Goal: Task Accomplishment & Management: Manage account settings

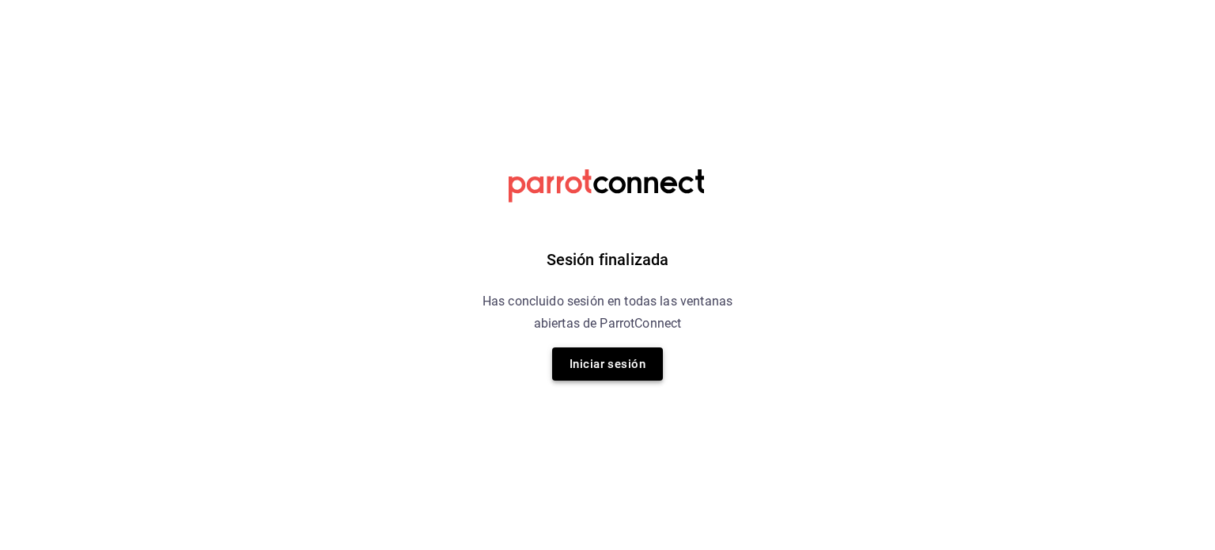
click at [626, 371] on button "Iniciar sesión" at bounding box center [607, 363] width 111 height 33
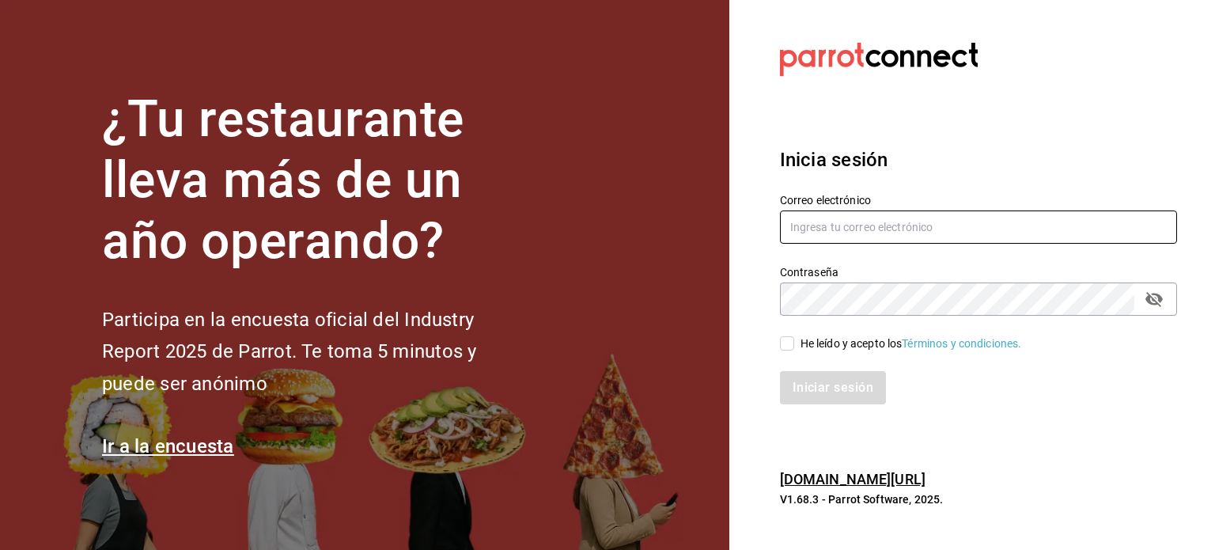
type input "multiuser@pickup.com"
click at [788, 342] on input "He leído y acepto los Términos y condiciones." at bounding box center [787, 343] width 14 height 14
checkbox input "true"
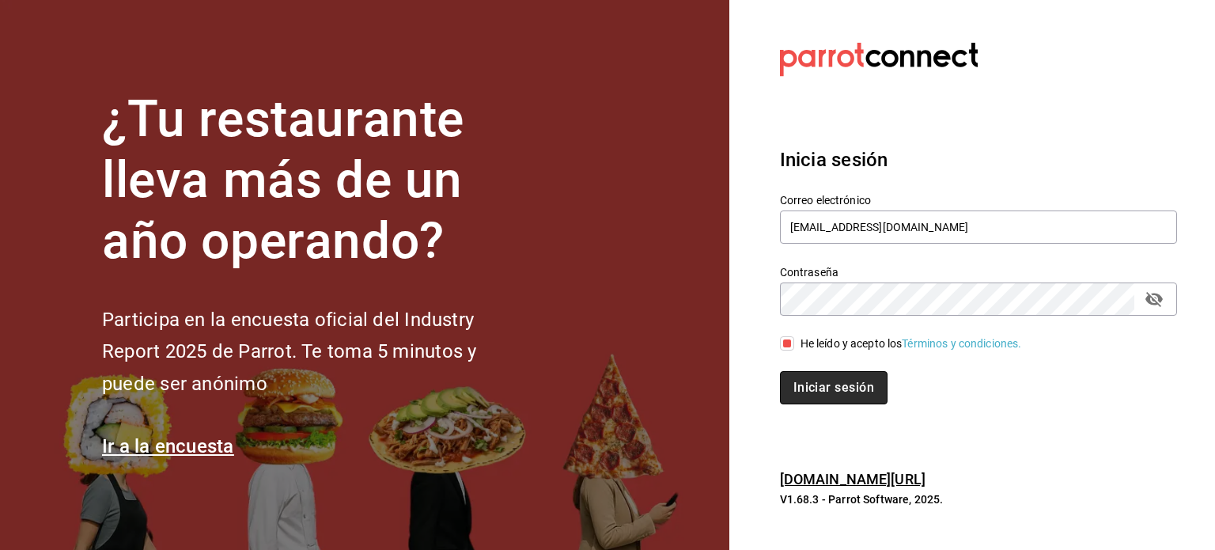
click at [836, 391] on button "Iniciar sesión" at bounding box center [834, 387] width 108 height 33
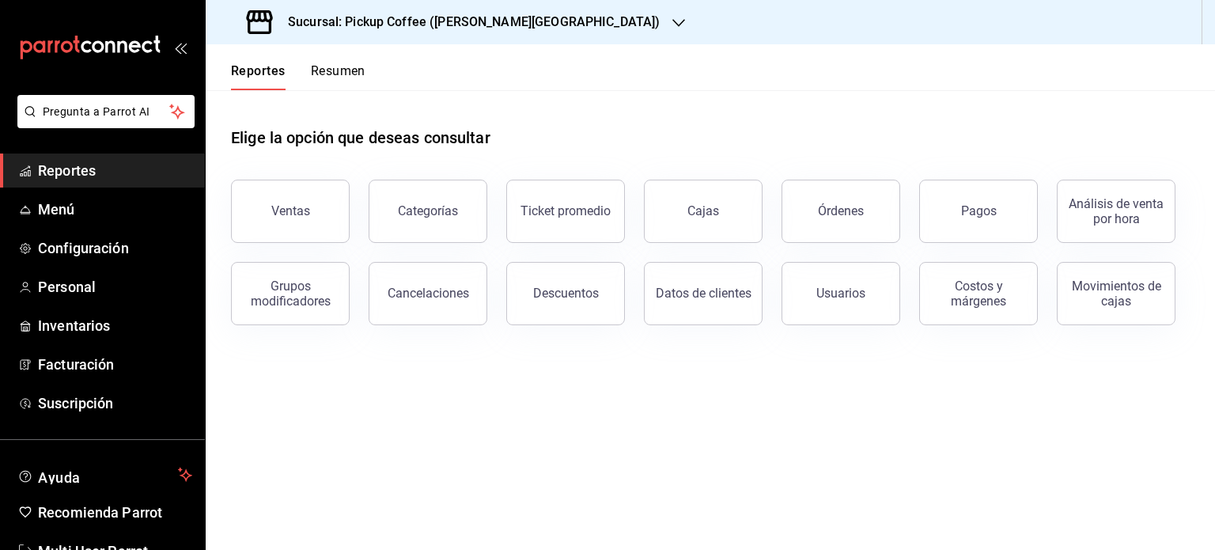
click at [347, 85] on button "Resumen" at bounding box center [338, 76] width 55 height 27
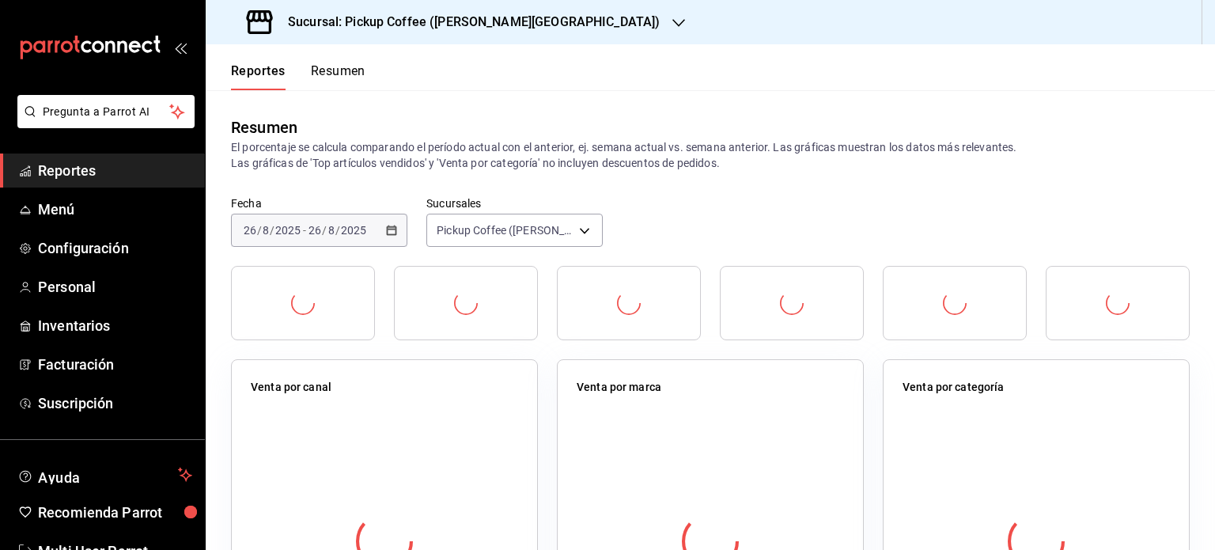
click at [345, 77] on html "Pregunta a Parrot AI Reportes Menú Configuración Personal Inventarios Facturaci…" at bounding box center [607, 275] width 1215 height 550
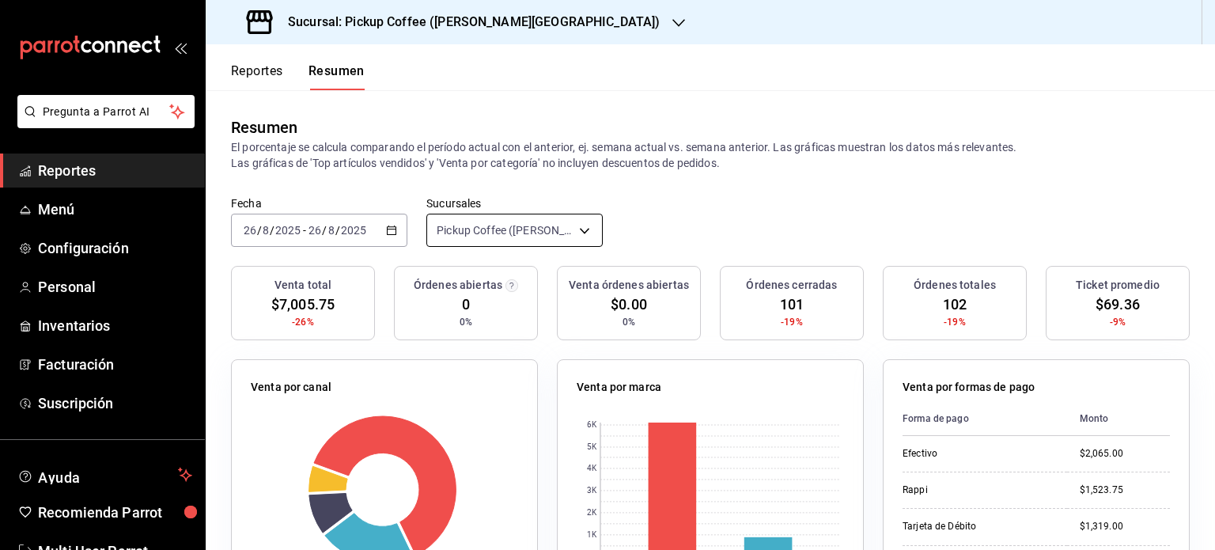
click at [544, 232] on body "Pregunta a Parrot AI Reportes Menú Configuración Personal Inventarios Facturaci…" at bounding box center [607, 275] width 1215 height 550
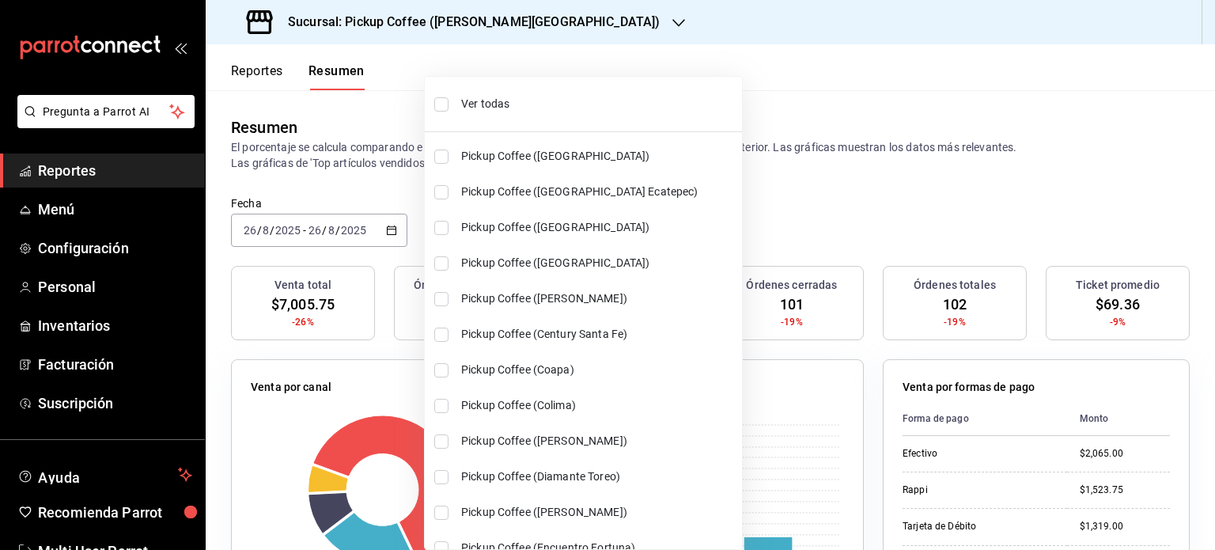
click at [449, 102] on li "Ver todas" at bounding box center [583, 104] width 317 height 42
type input "[object Object],[object Object],[object Object],[object Object],[object Object]…"
checkbox input "true"
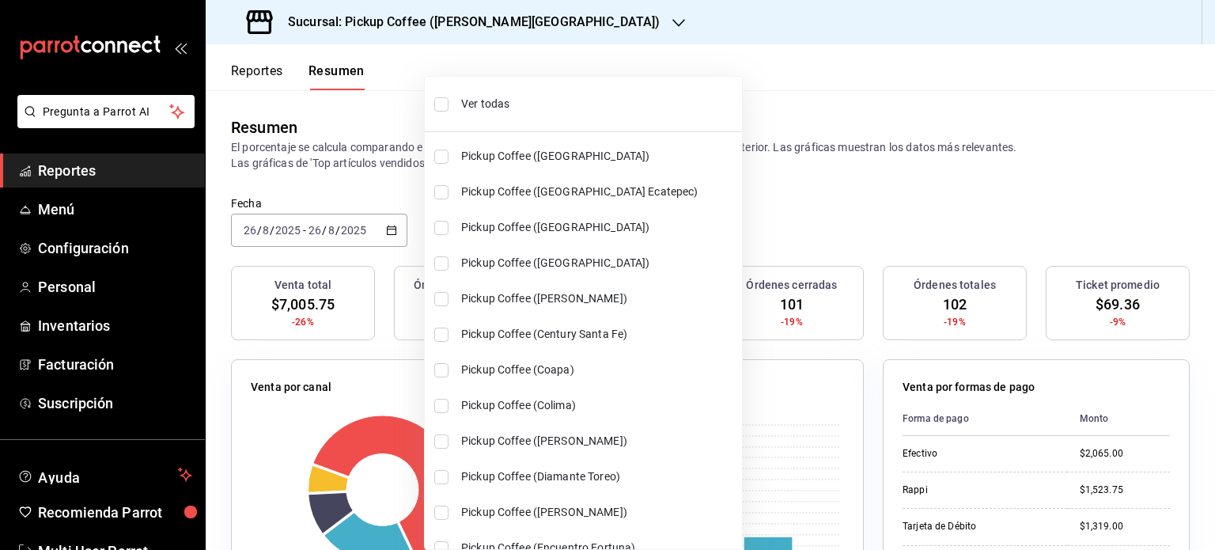
checkbox input "true"
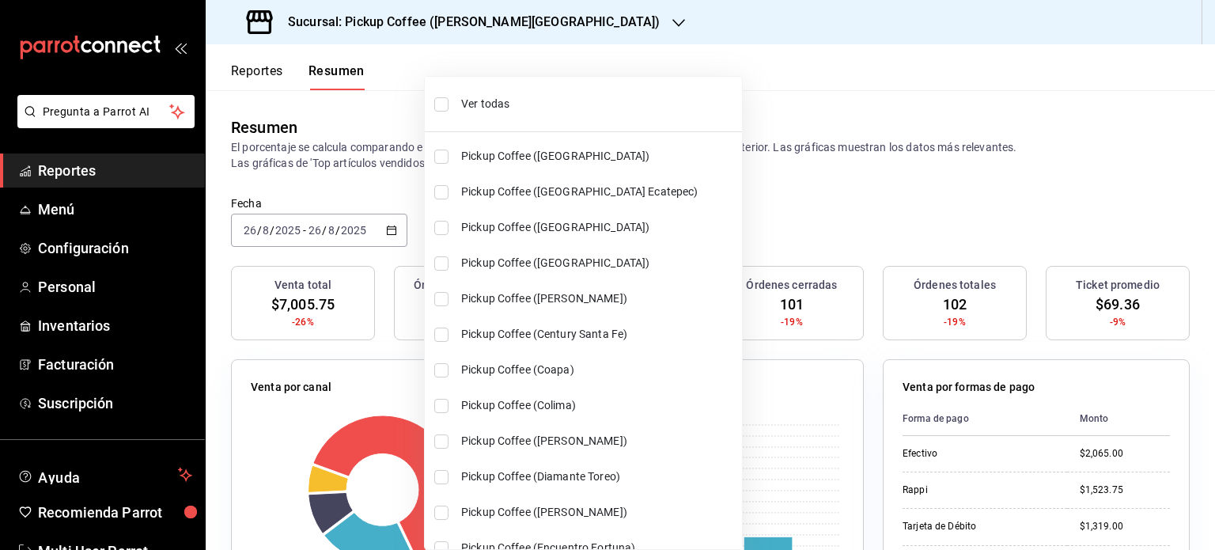
checkbox input "true"
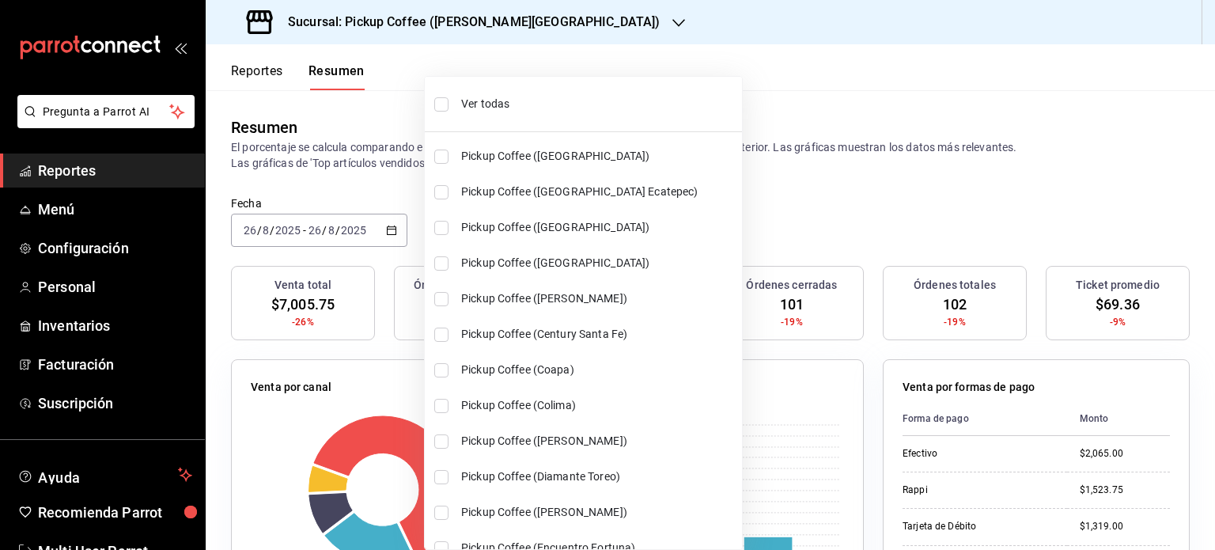
checkbox input "true"
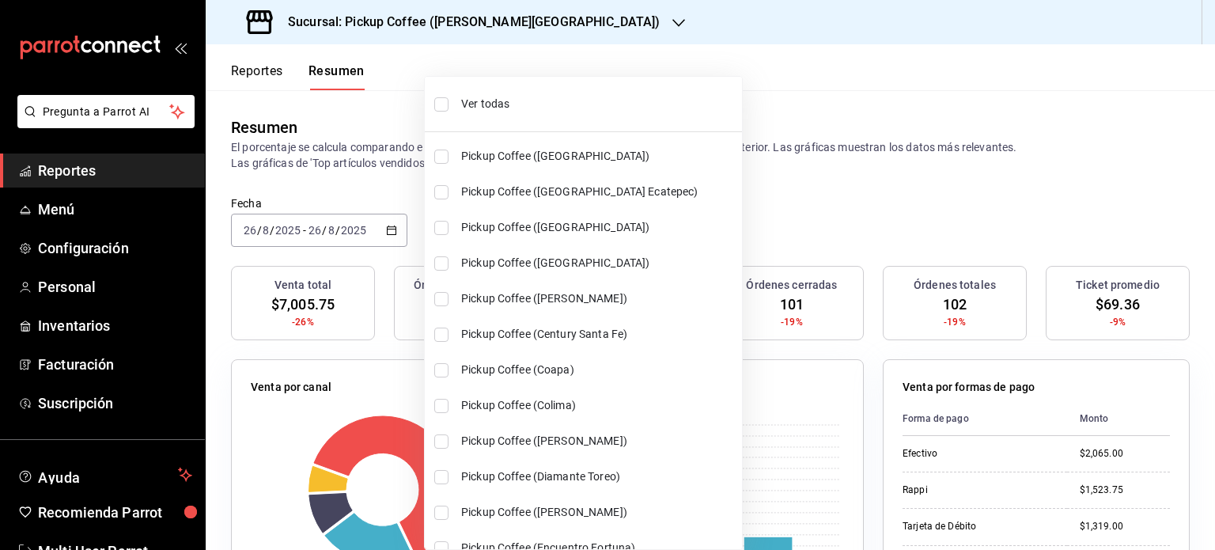
checkbox input "true"
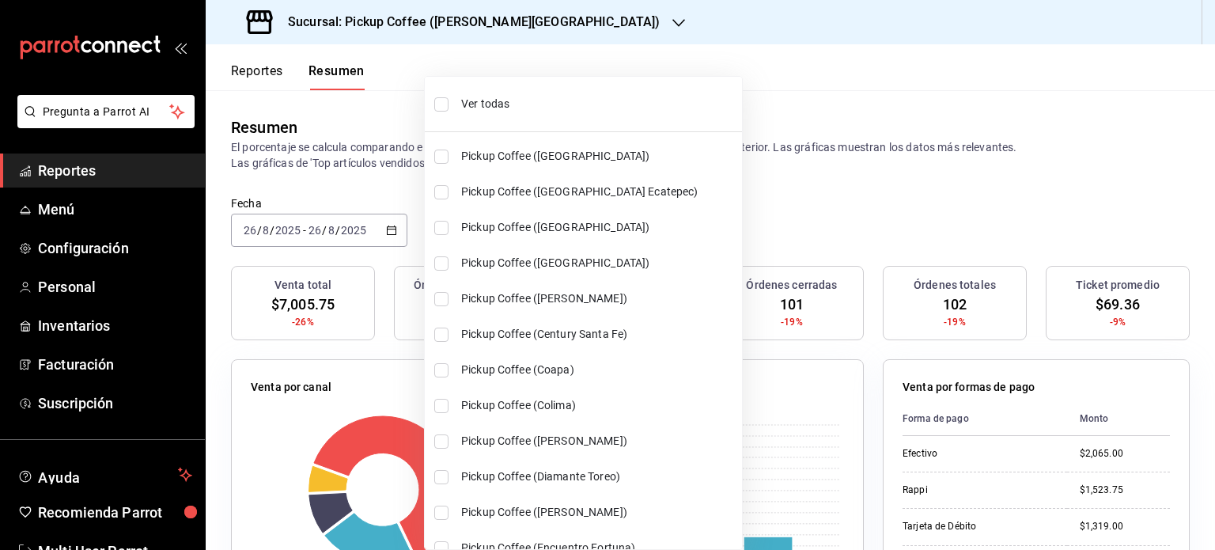
checkbox input "true"
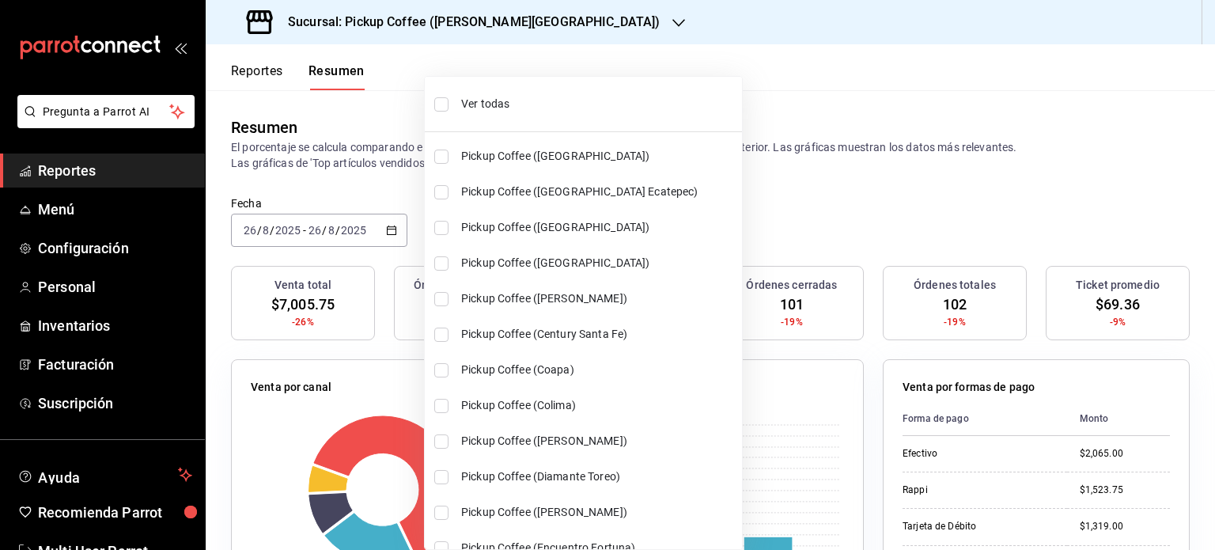
checkbox input "true"
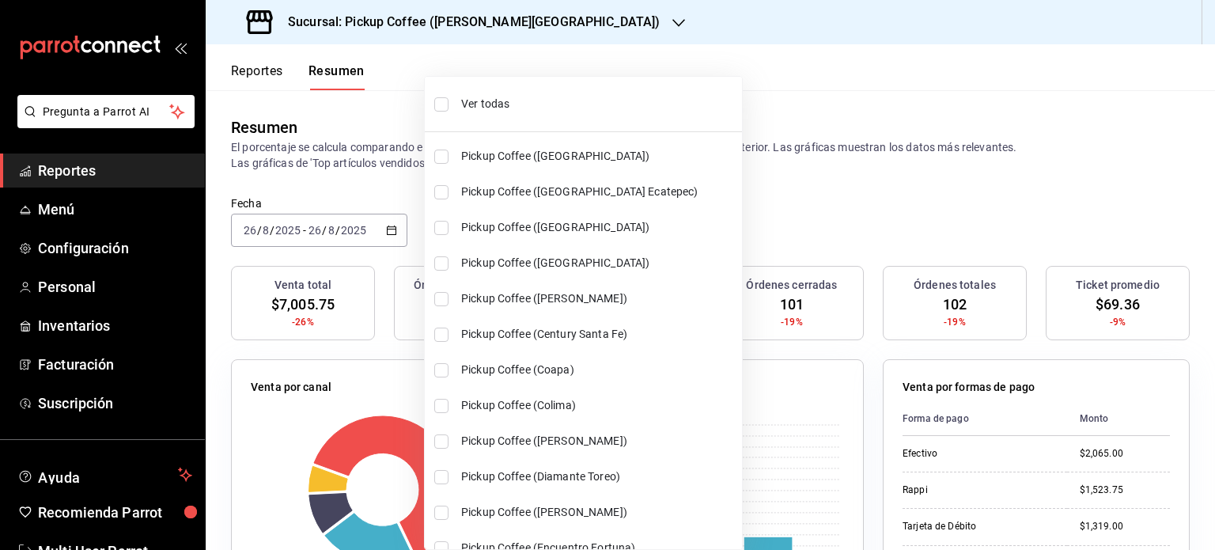
checkbox input "true"
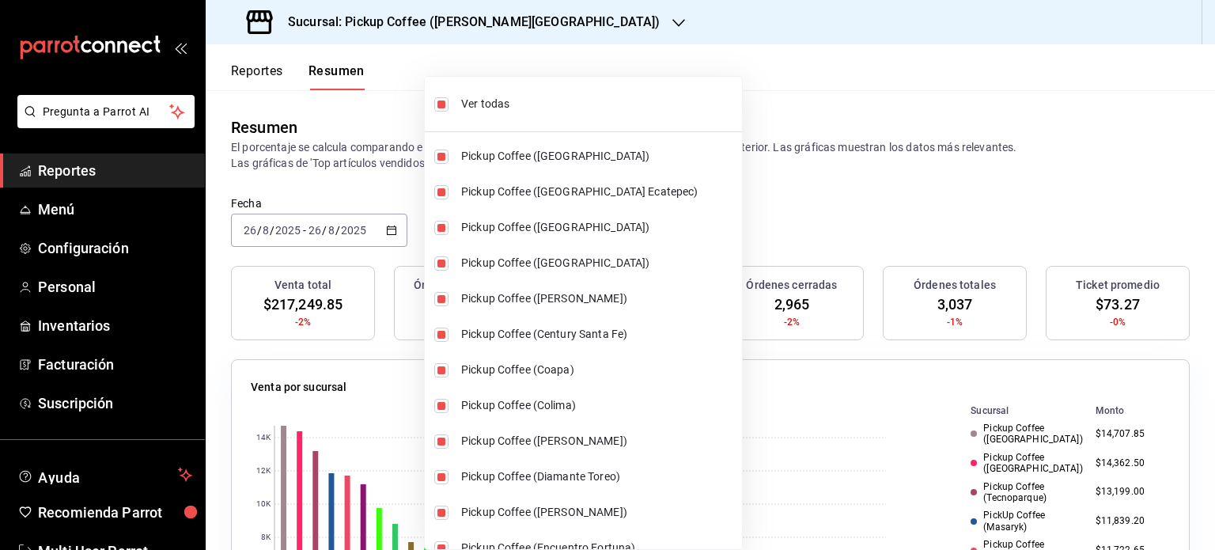
click at [832, 202] on div at bounding box center [607, 275] width 1215 height 550
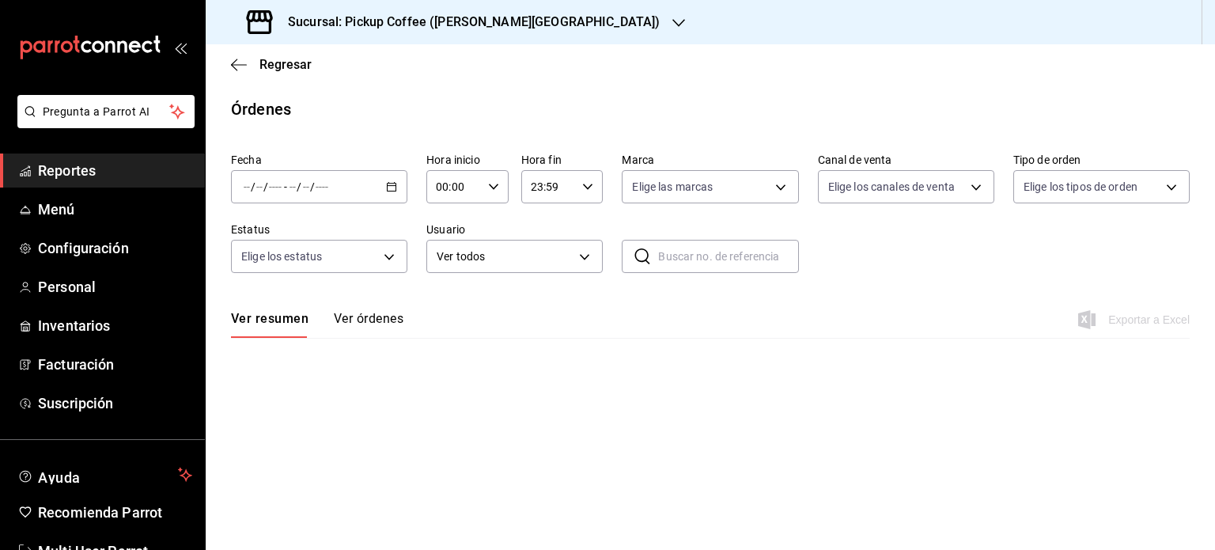
click at [395, 188] on icon "button" at bounding box center [391, 186] width 11 height 11
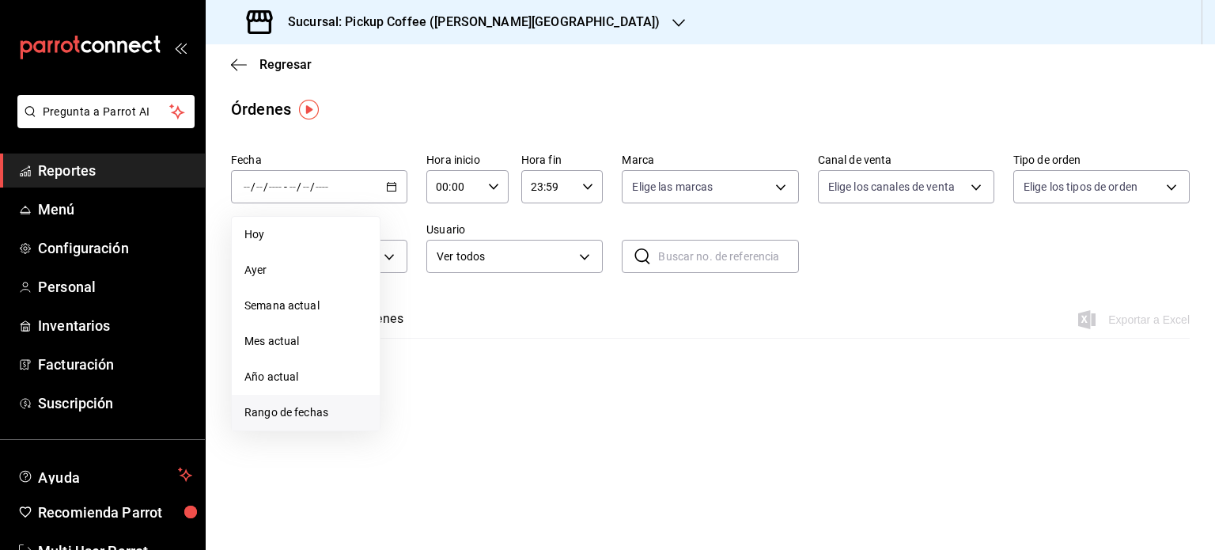
click at [300, 413] on span "Rango de fechas" at bounding box center [306, 412] width 123 height 17
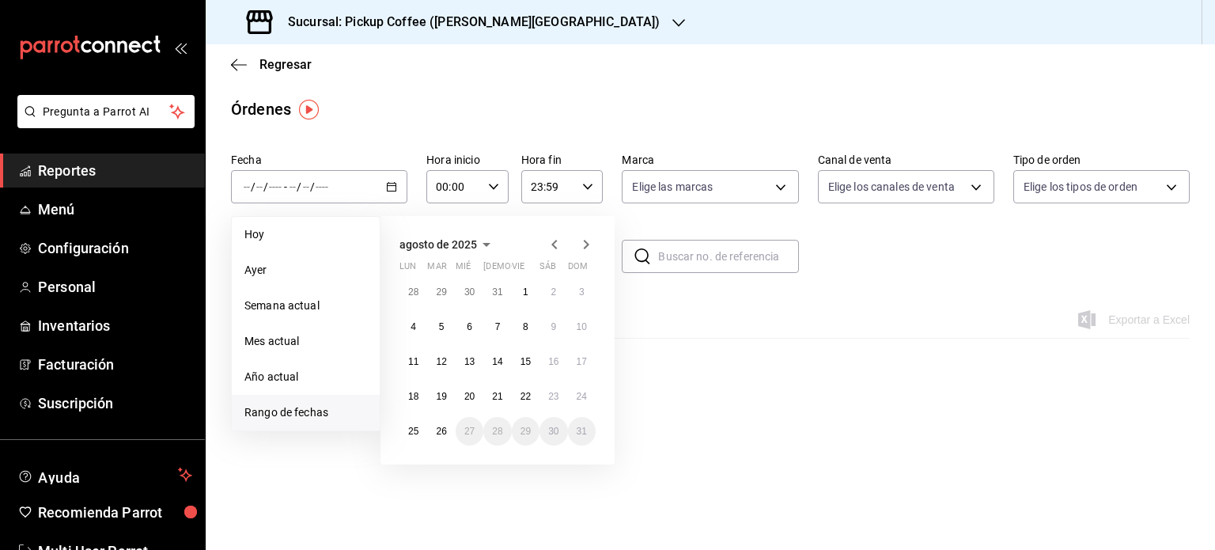
click at [85, 176] on span "Reportes" at bounding box center [115, 170] width 154 height 21
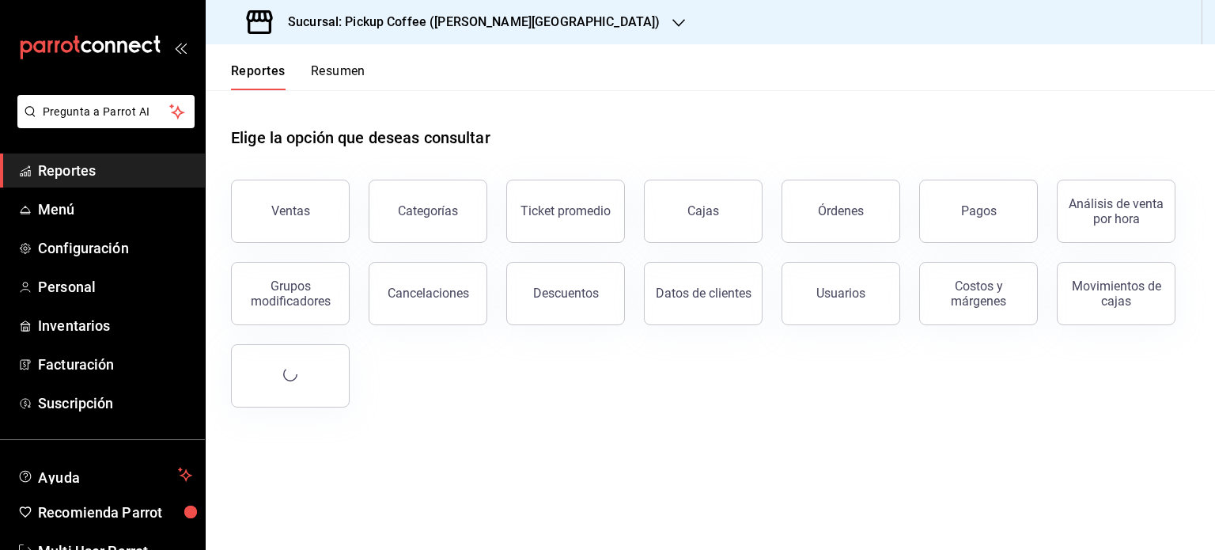
click at [84, 175] on span "Reportes" at bounding box center [115, 170] width 154 height 21
click at [337, 70] on button "Resumen" at bounding box center [338, 76] width 55 height 27
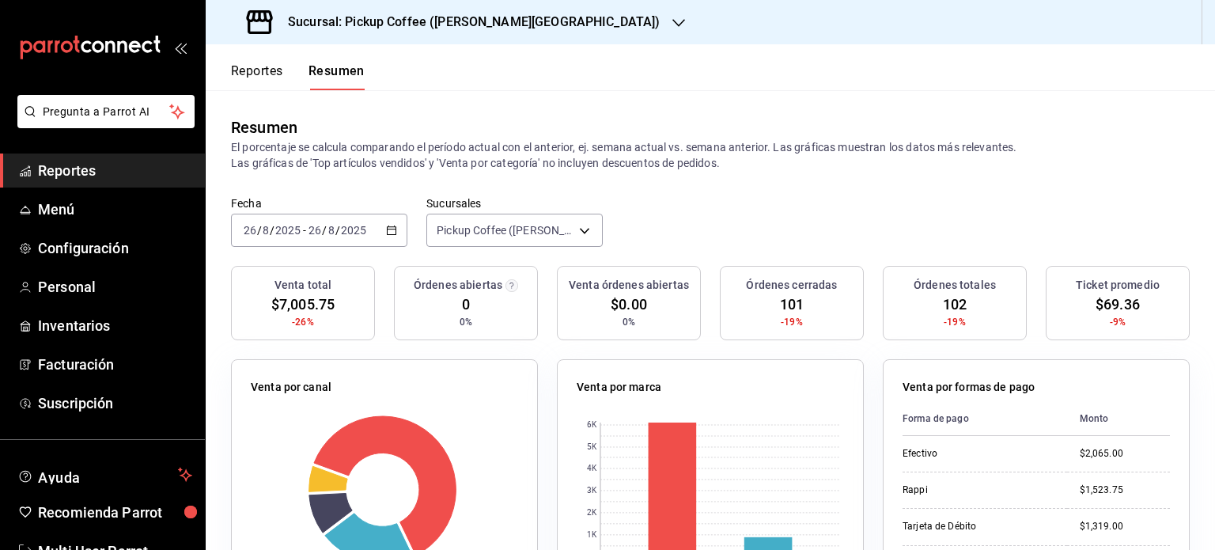
click at [349, 229] on input "2025" at bounding box center [353, 230] width 27 height 13
click at [393, 230] on icon "button" at bounding box center [391, 230] width 11 height 11
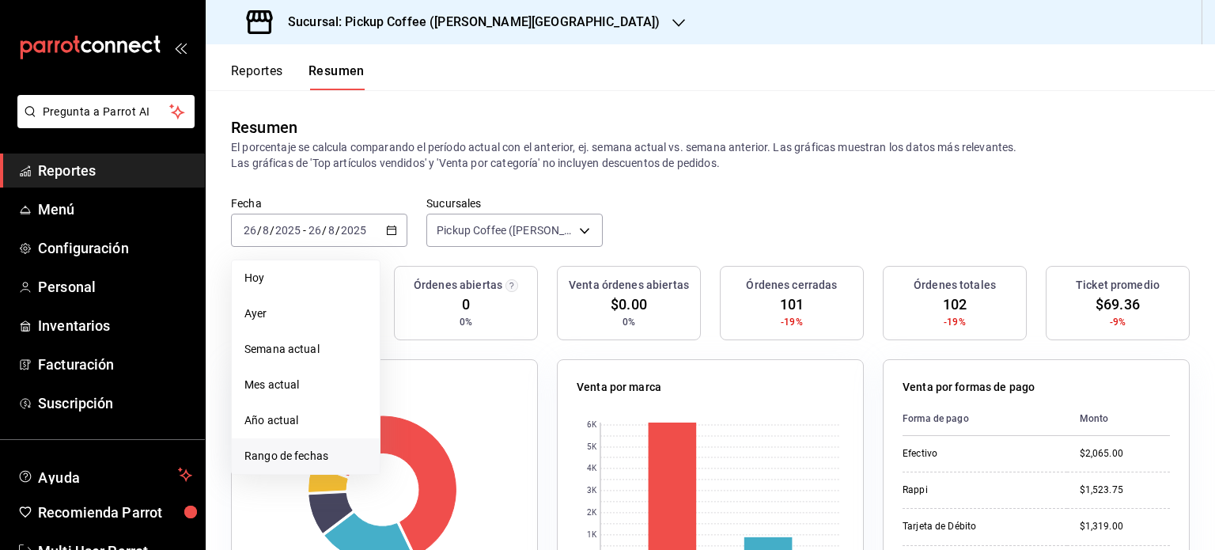
click at [294, 453] on span "Rango de fechas" at bounding box center [306, 456] width 123 height 17
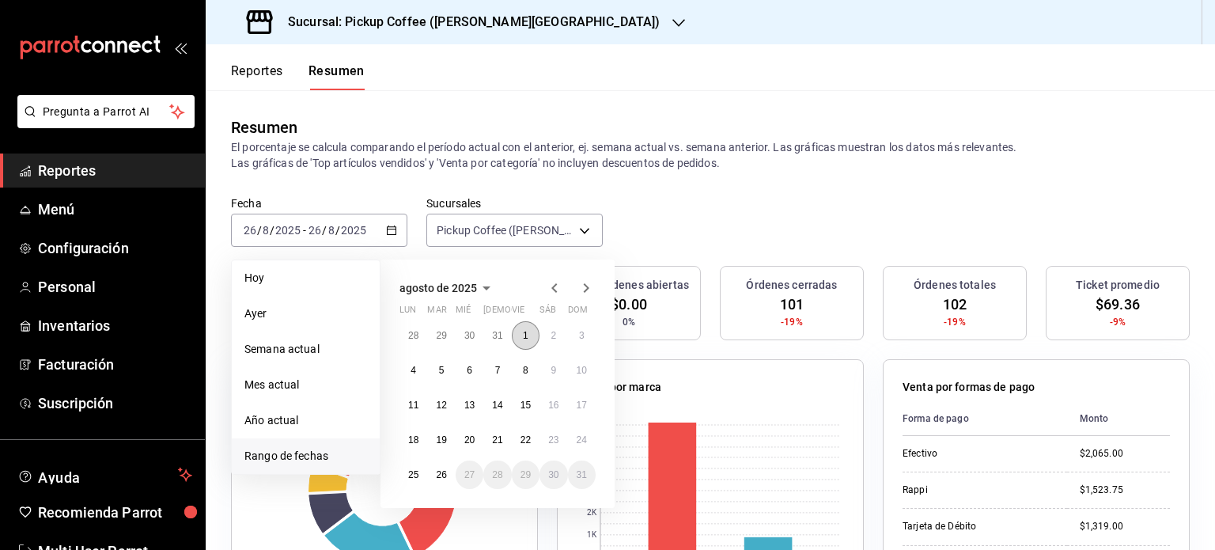
click at [529, 335] on button "1" at bounding box center [526, 335] width 28 height 28
click at [411, 471] on abbr "25" at bounding box center [413, 474] width 10 height 11
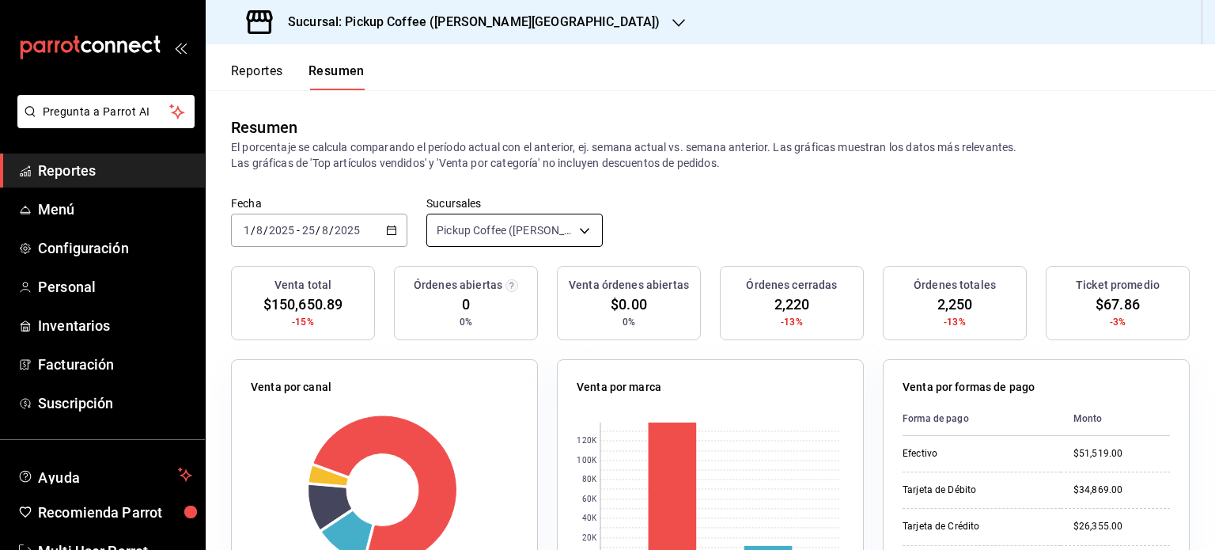
click at [586, 229] on body "Pregunta a Parrot AI Reportes Menú Configuración Personal Inventarios Facturaci…" at bounding box center [607, 275] width 1215 height 550
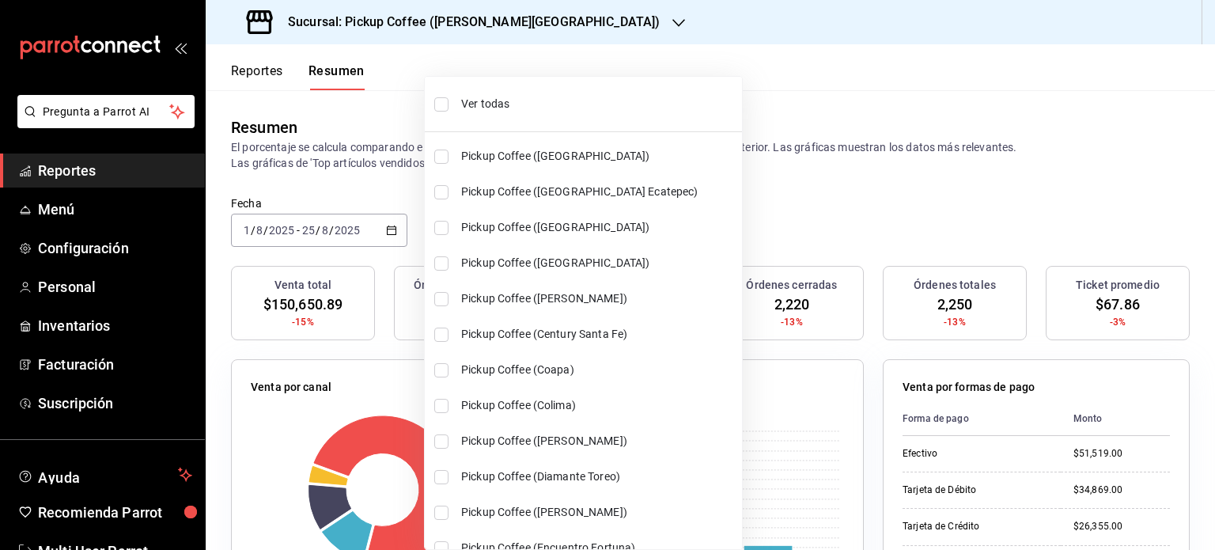
click at [473, 98] on span "Ver todas" at bounding box center [598, 104] width 275 height 17
type input "[object Object],[object Object],[object Object],[object Object],[object Object]…"
checkbox input "true"
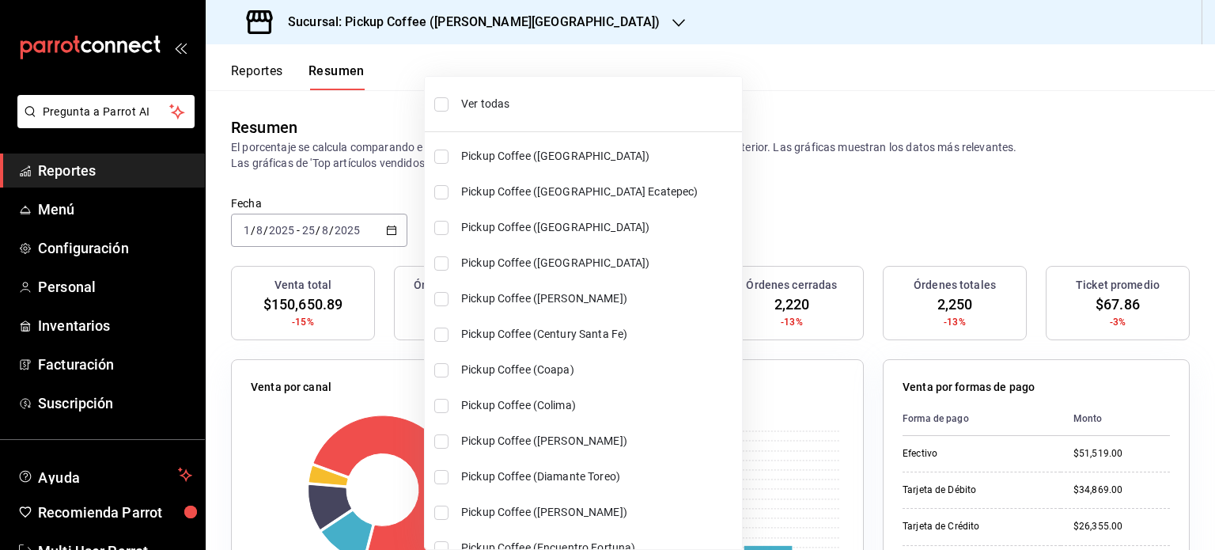
checkbox input "true"
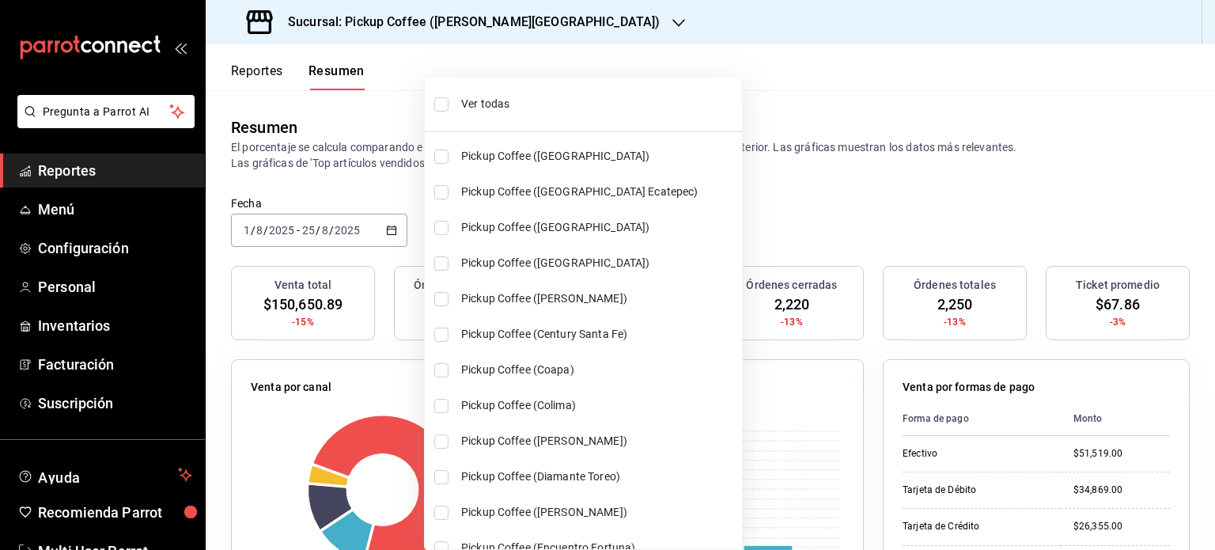
checkbox input "true"
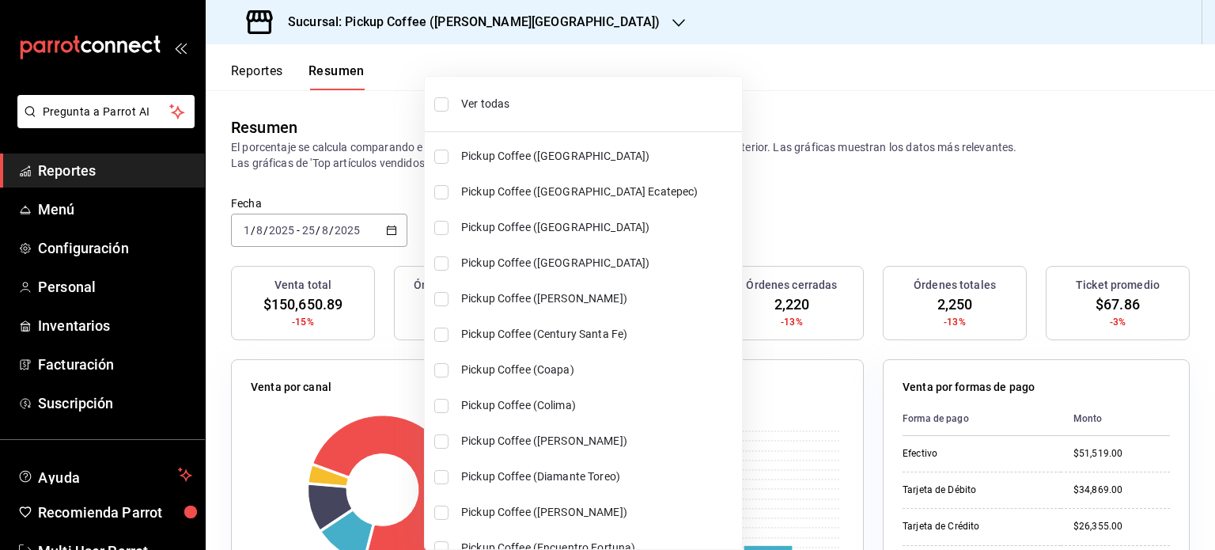
checkbox input "true"
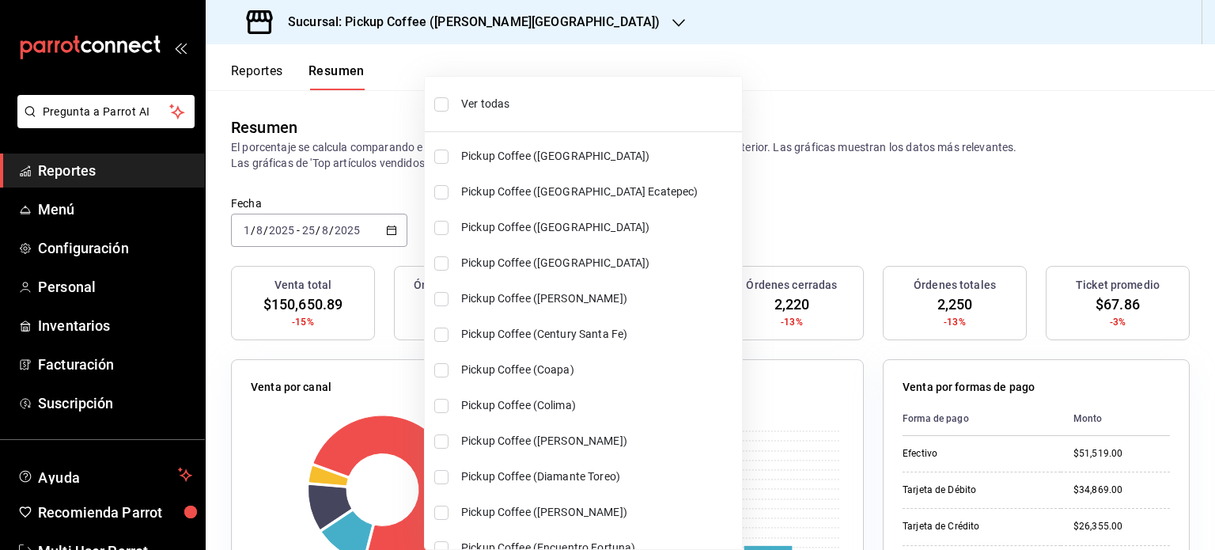
checkbox input "true"
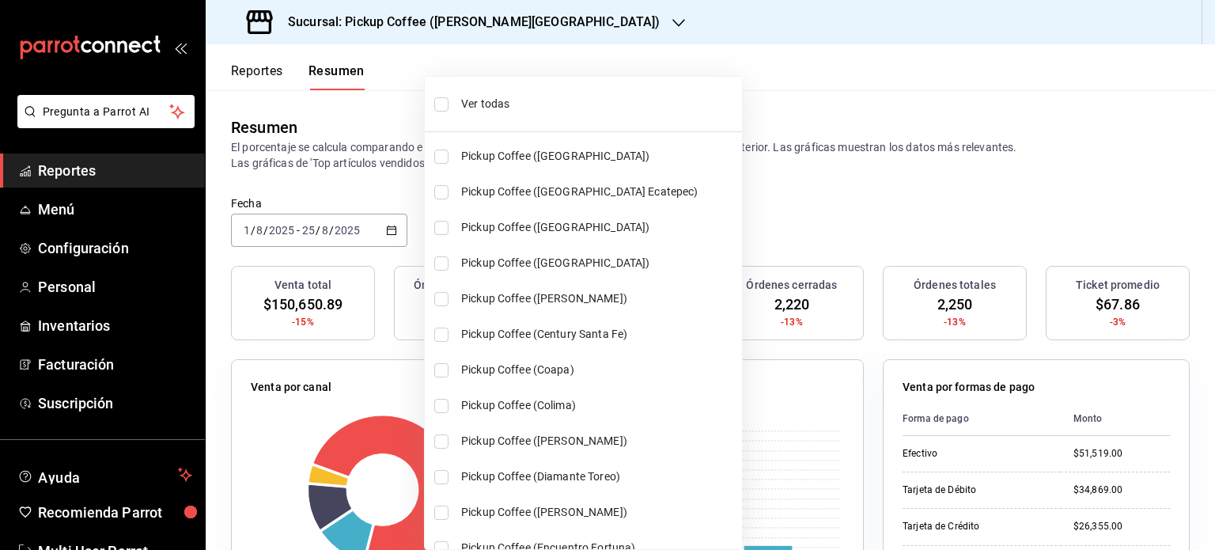
checkbox input "true"
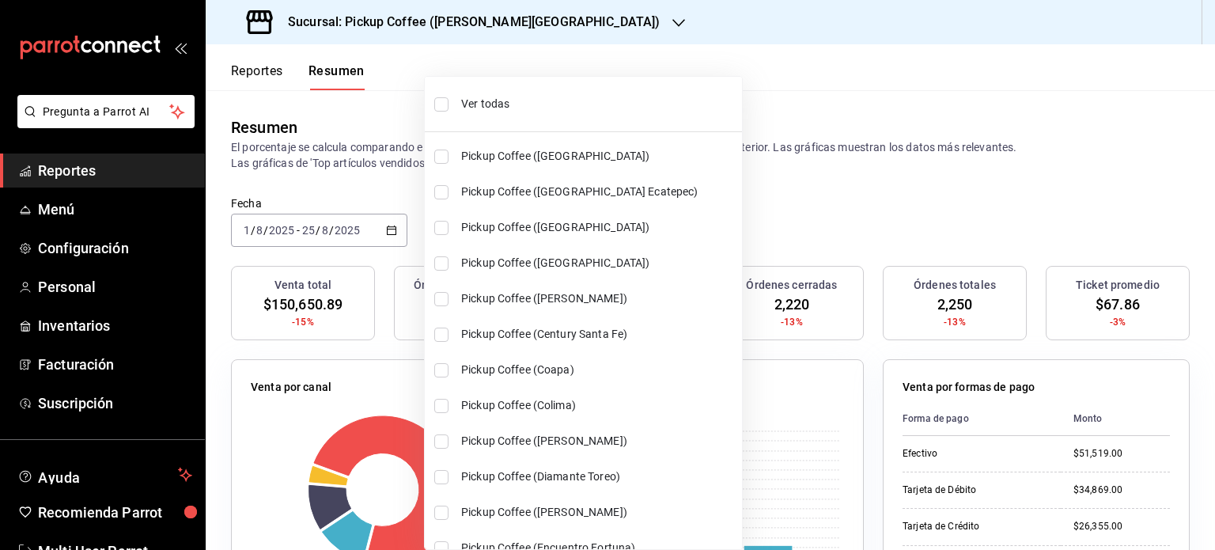
checkbox input "true"
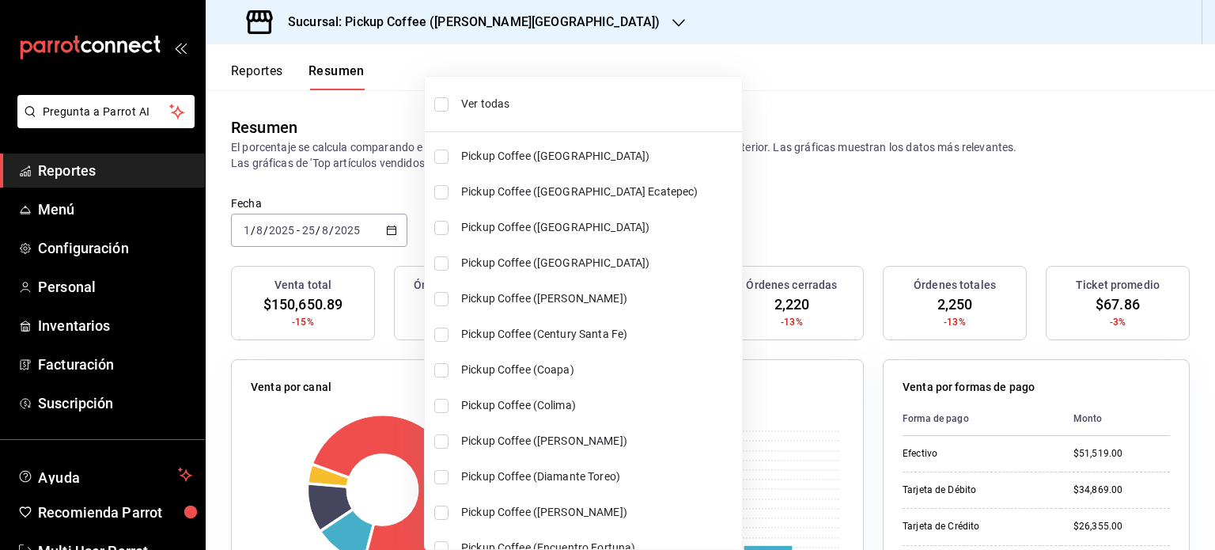
checkbox input "true"
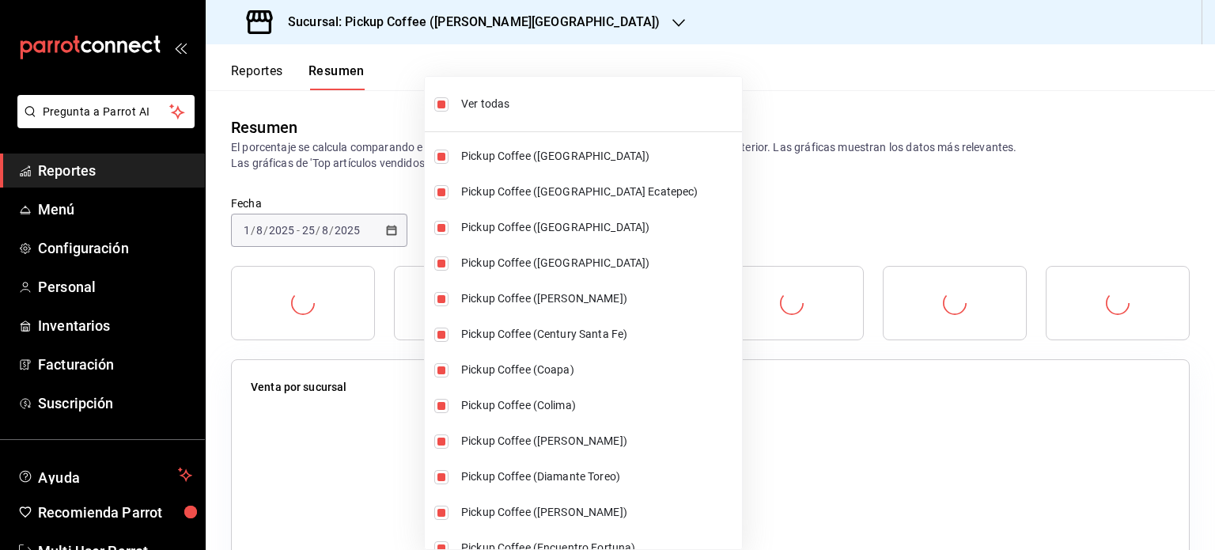
click at [831, 203] on div at bounding box center [607, 275] width 1215 height 550
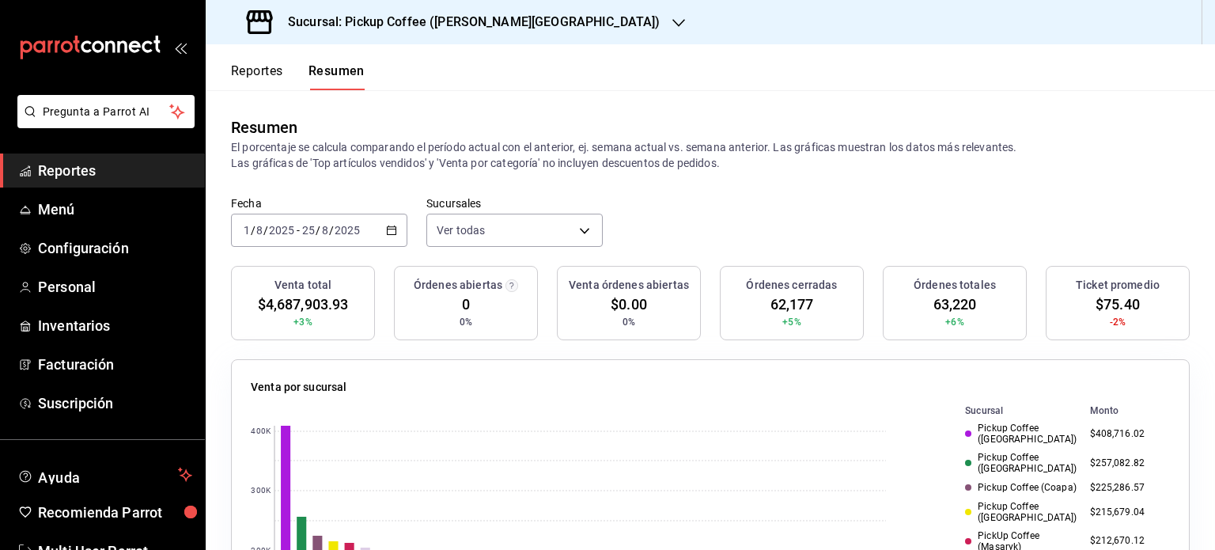
click at [385, 224] on div "[DATE] [DATE] - [DATE] [DATE]" at bounding box center [319, 230] width 176 height 33
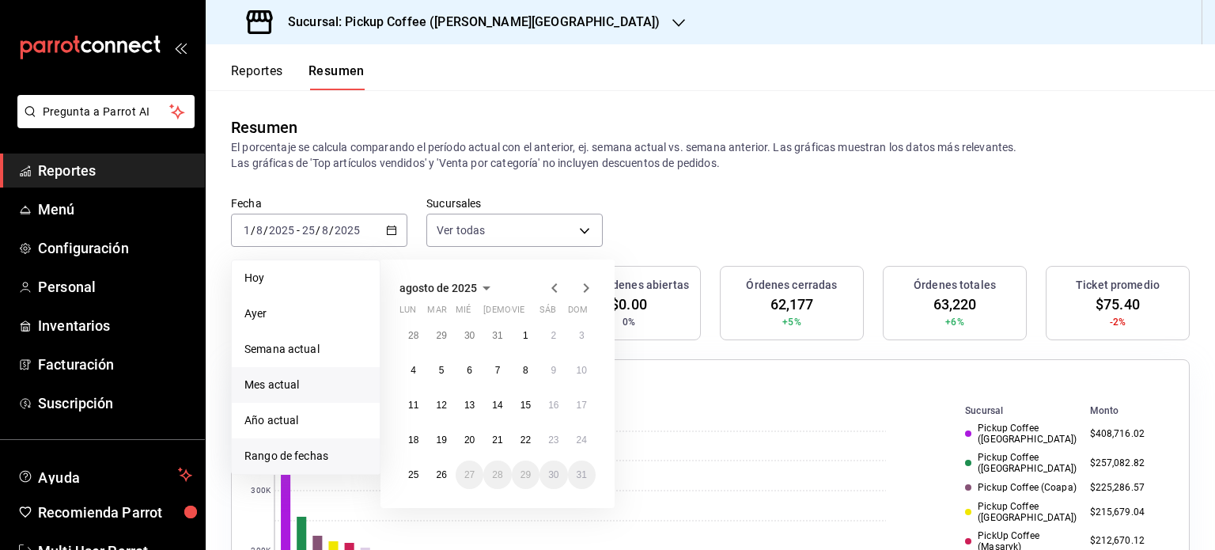
click at [284, 383] on span "Mes actual" at bounding box center [306, 385] width 123 height 17
